Goal: Transaction & Acquisition: Purchase product/service

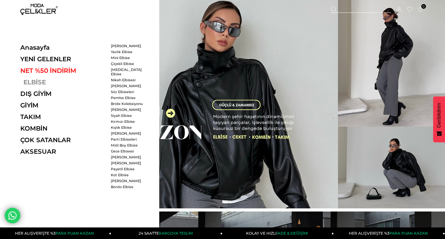
click at [34, 83] on link "ELBİSE" at bounding box center [63, 81] width 86 height 7
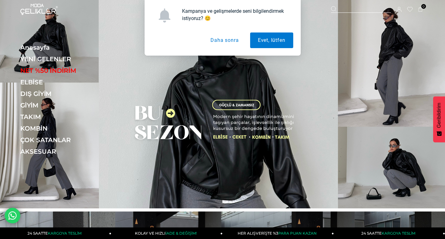
click at [231, 38] on button "Daha sonra" at bounding box center [225, 40] width 44 height 16
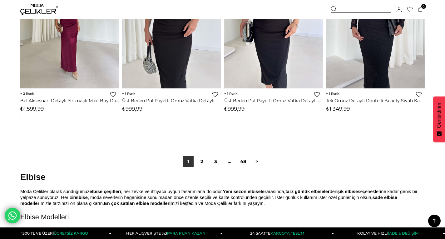
scroll to position [3620, 0]
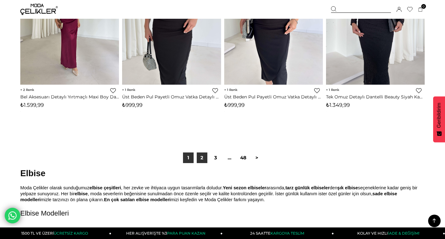
click at [201, 156] on link "2" at bounding box center [202, 157] width 11 height 11
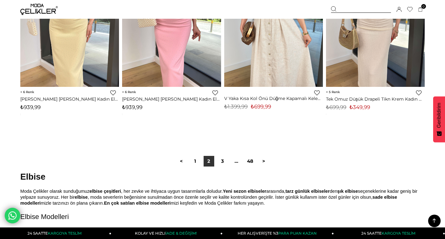
scroll to position [3651, 0]
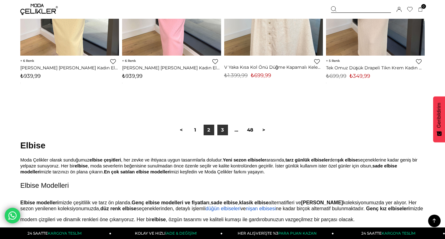
click at [225, 128] on link "3" at bounding box center [222, 130] width 11 height 11
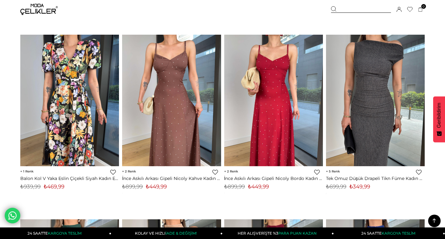
scroll to position [3214, 0]
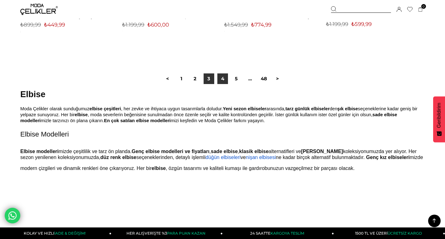
click at [225, 80] on link "4" at bounding box center [222, 78] width 11 height 11
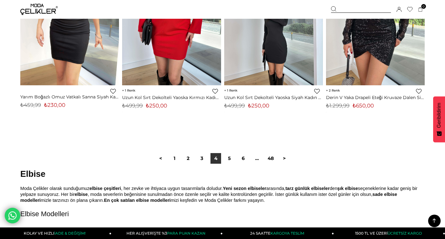
scroll to position [3714, 0]
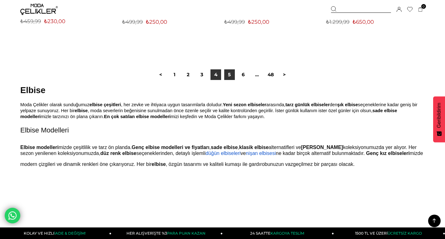
click at [229, 75] on link "5" at bounding box center [229, 74] width 11 height 11
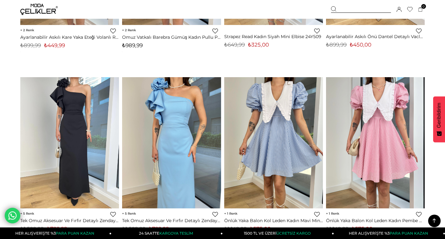
scroll to position [3527, 0]
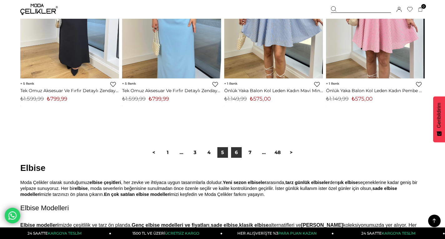
click at [233, 150] on link "6" at bounding box center [236, 152] width 11 height 11
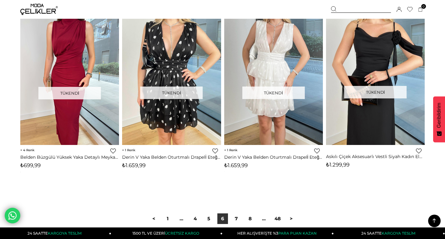
scroll to position [3745, 0]
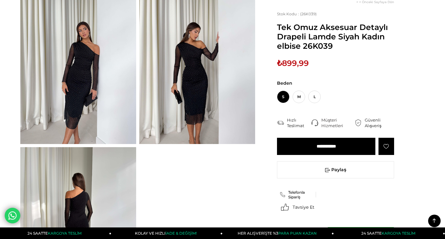
scroll to position [94, 0]
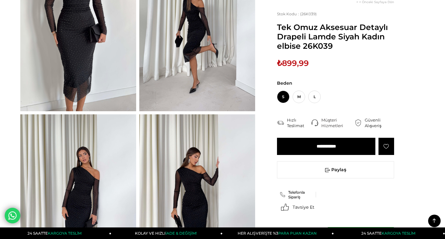
click at [91, 52] on img at bounding box center [78, 34] width 116 height 154
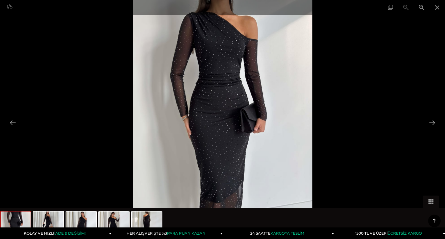
scroll to position [0, 0]
click at [440, 8] on span at bounding box center [437, 7] width 16 height 15
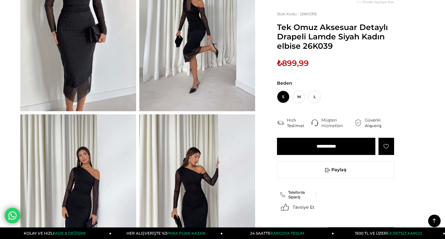
click at [63, 50] on img at bounding box center [78, 34] width 116 height 154
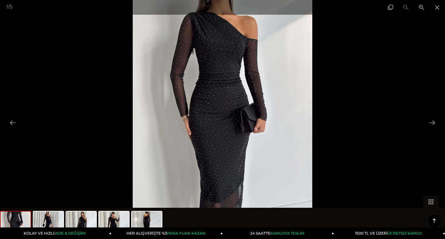
scroll to position [0, 0]
click at [437, 7] on span at bounding box center [437, 7] width 16 height 15
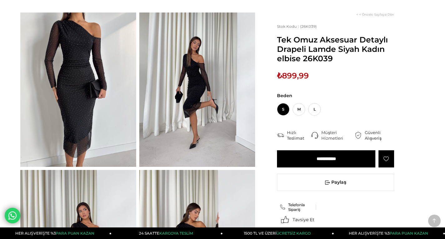
scroll to position [31, 0]
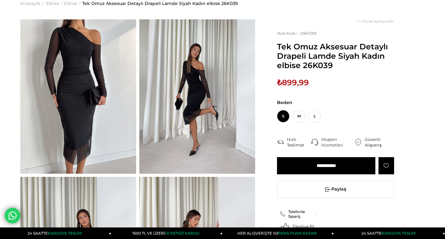
click at [337, 81] on div "Sepetteki Son Fiyat Fiyat : ₺899,99 (KDV Dahil) Sepet Fiyatı :" at bounding box center [335, 82] width 117 height 9
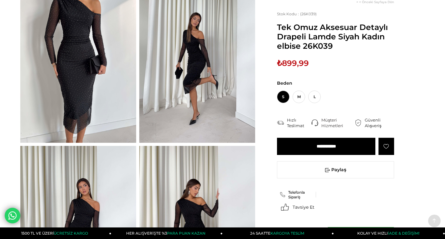
scroll to position [0, 0]
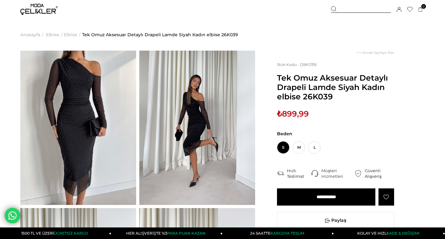
click at [61, 97] on img at bounding box center [78, 128] width 116 height 154
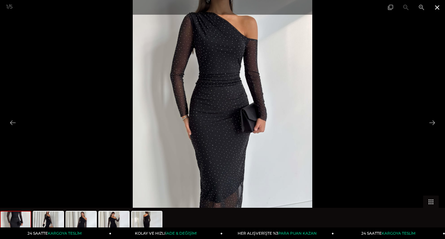
click at [435, 9] on span at bounding box center [437, 7] width 16 height 15
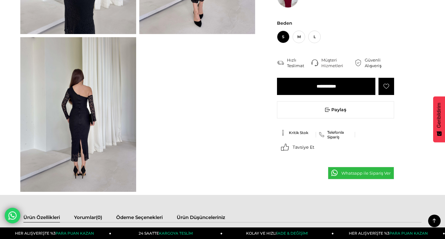
scroll to position [156, 0]
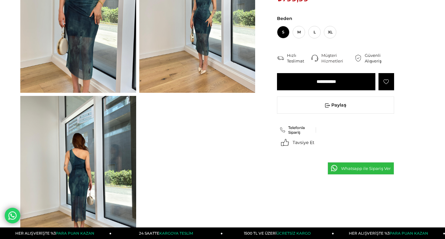
scroll to position [125, 0]
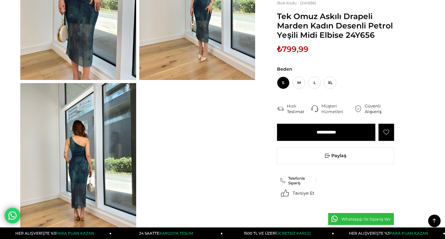
click at [39, 150] on img at bounding box center [78, 160] width 116 height 154
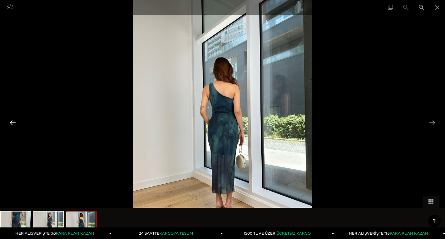
click at [11, 120] on button at bounding box center [12, 122] width 13 height 12
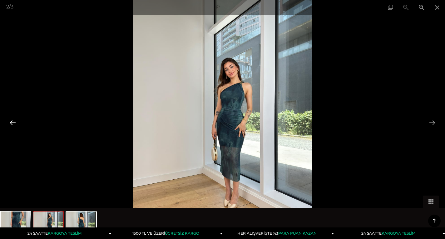
click at [11, 120] on button at bounding box center [12, 122] width 13 height 12
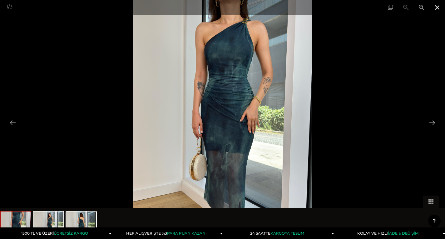
click at [438, 6] on span at bounding box center [437, 7] width 16 height 15
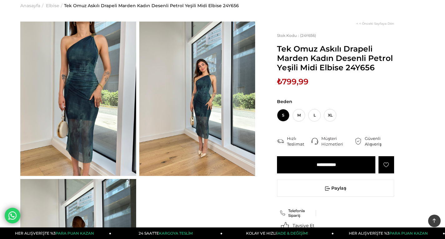
scroll to position [0, 0]
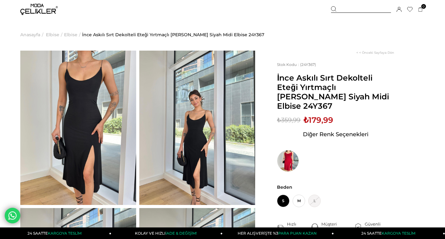
click at [96, 109] on img at bounding box center [78, 128] width 116 height 154
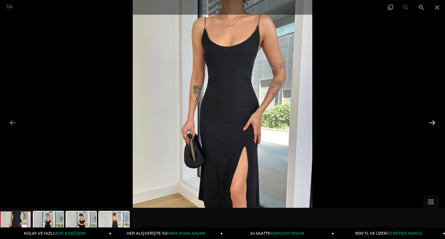
click at [433, 121] on button at bounding box center [431, 122] width 13 height 12
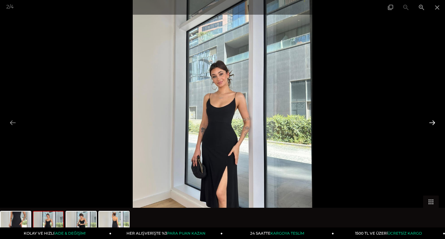
click at [433, 121] on button at bounding box center [431, 122] width 13 height 12
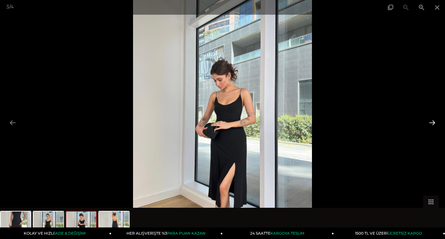
click at [433, 121] on button at bounding box center [431, 122] width 13 height 12
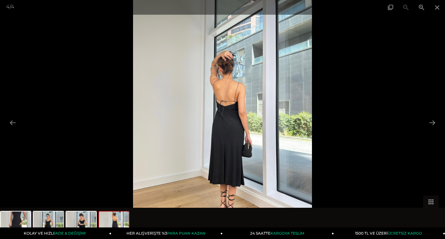
click at [397, 103] on div at bounding box center [222, 119] width 445 height 239
click at [430, 8] on span at bounding box center [437, 7] width 16 height 15
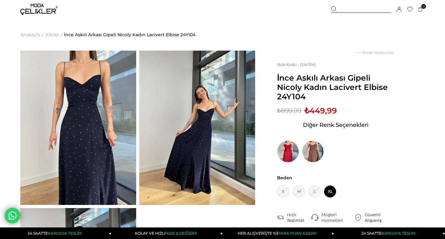
click at [284, 145] on img at bounding box center [288, 151] width 22 height 22
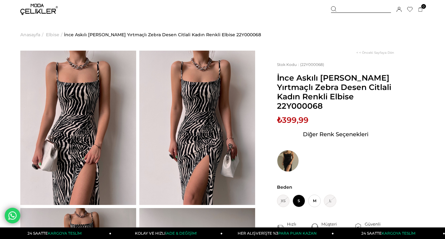
scroll to position [31, 0]
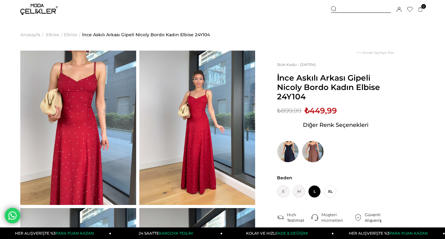
click at [310, 155] on img at bounding box center [313, 151] width 22 height 22
